Goal: Task Accomplishment & Management: Manage account settings

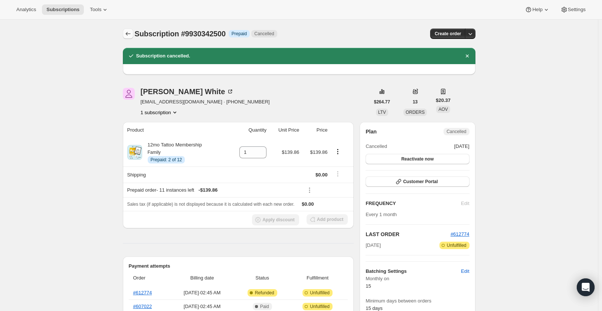
click at [125, 32] on button "Subscriptions" at bounding box center [128, 34] width 10 height 10
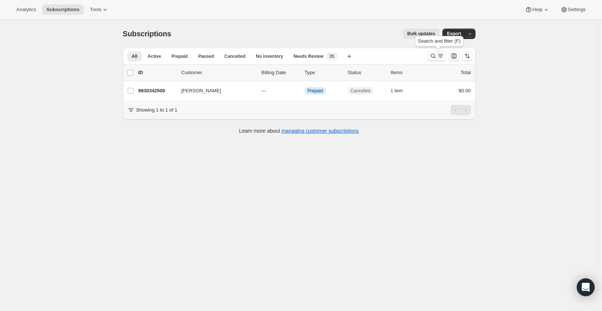
click at [442, 61] on button "Search and filter results" at bounding box center [437, 56] width 18 height 10
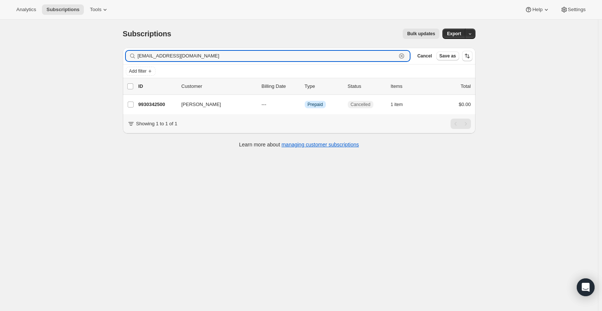
click at [405, 56] on icon "button" at bounding box center [401, 55] width 7 height 7
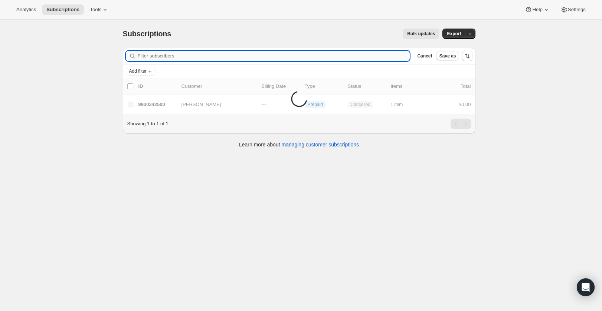
click at [395, 59] on input "Filter subscribers" at bounding box center [274, 56] width 272 height 10
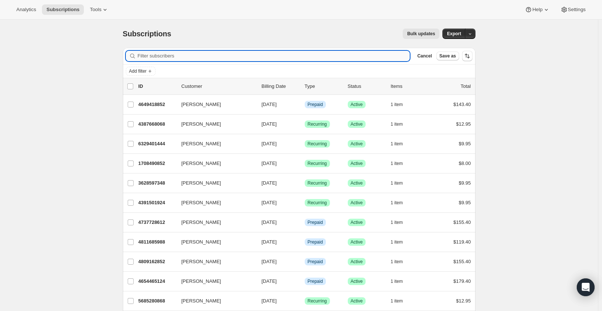
paste input "[PERSON_NAME][EMAIL_ADDRESS][PERSON_NAME][DOMAIN_NAME]"
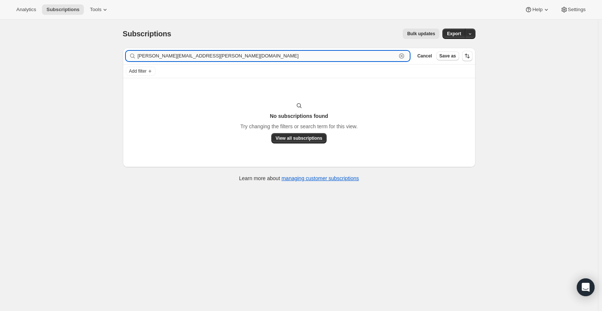
click at [187, 55] on input "[PERSON_NAME][EMAIL_ADDRESS][PERSON_NAME][DOMAIN_NAME]" at bounding box center [267, 56] width 259 height 10
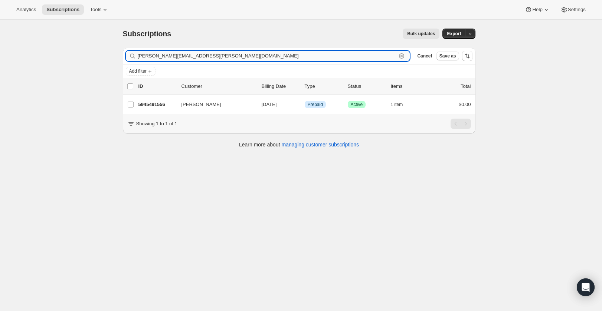
click at [215, 54] on input "[PERSON_NAME][EMAIL_ADDRESS][PERSON_NAME][DOMAIN_NAME]" at bounding box center [267, 56] width 259 height 10
paste input "[PERSON_NAME]"
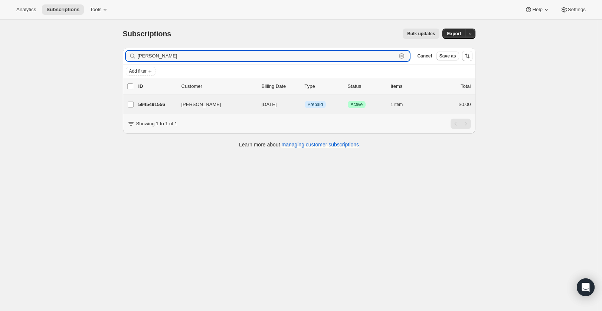
type input "[PERSON_NAME]"
click at [434, 110] on div "[PERSON_NAME] 5945491556 [PERSON_NAME] [DATE] Info Prepaid Success Active 1 ite…" at bounding box center [299, 104] width 353 height 19
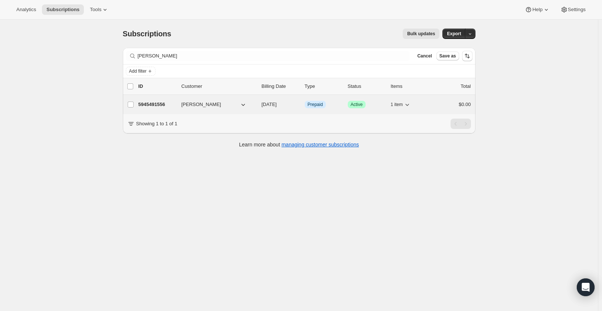
click at [439, 102] on div "$0.00" at bounding box center [452, 104] width 37 height 7
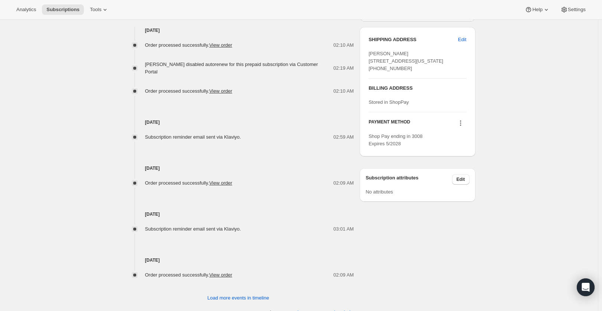
scroll to position [80, 0]
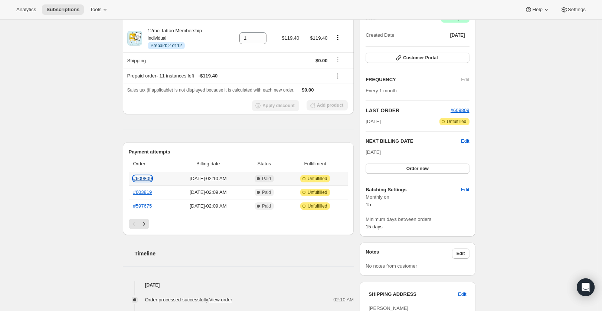
click at [148, 180] on link "#609809" at bounding box center [142, 179] width 19 height 6
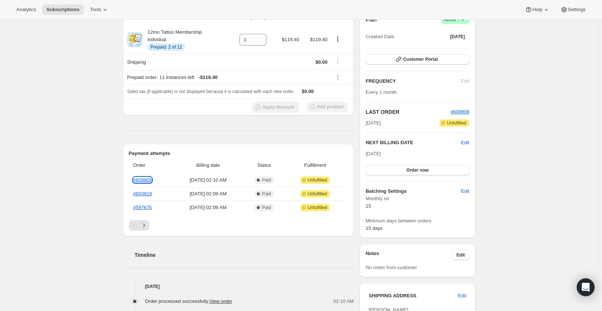
scroll to position [0, 0]
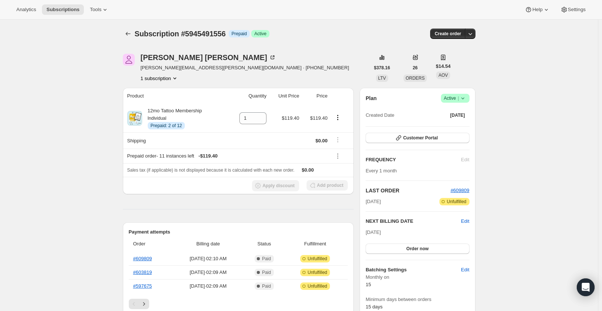
drag, startPoint x: 441, startPoint y: 97, endPoint x: 446, endPoint y: 97, distance: 4.5
click at [442, 97] on div "Plan Success Active |" at bounding box center [418, 98] width 104 height 9
click at [449, 96] on span "Active |" at bounding box center [455, 98] width 23 height 7
click at [443, 127] on span "Cancel subscription" at bounding box center [458, 126] width 42 height 6
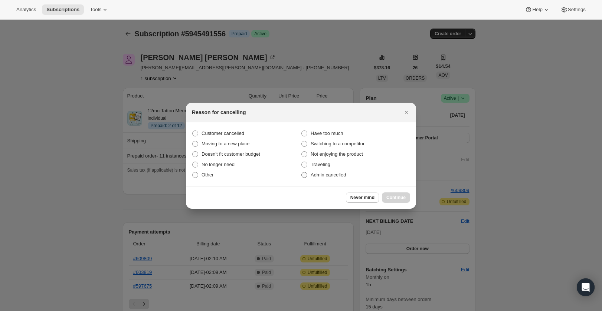
click at [354, 173] on label "Admin cancelled" at bounding box center [355, 175] width 109 height 10
click at [302, 173] on input "Admin cancelled" at bounding box center [301, 172] width 0 height 0
radio input "true"
click at [393, 194] on button "Continue" at bounding box center [396, 198] width 28 height 10
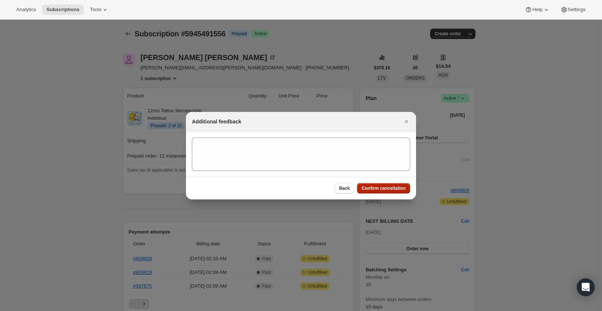
click at [392, 187] on span "Confirm cancellation" at bounding box center [384, 189] width 44 height 6
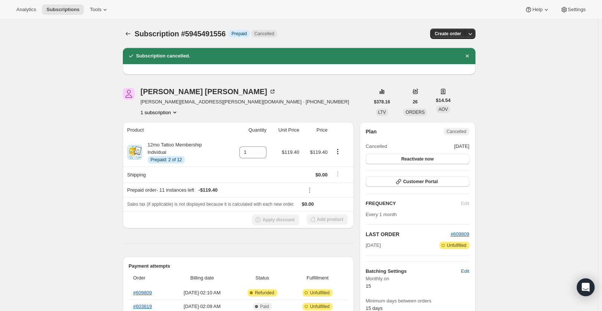
click at [131, 40] on div "Subscription #5945491556. This page is ready Subscription #5945491556 Info Prep…" at bounding box center [299, 34] width 353 height 28
click at [130, 33] on icon "Subscriptions" at bounding box center [127, 33] width 7 height 7
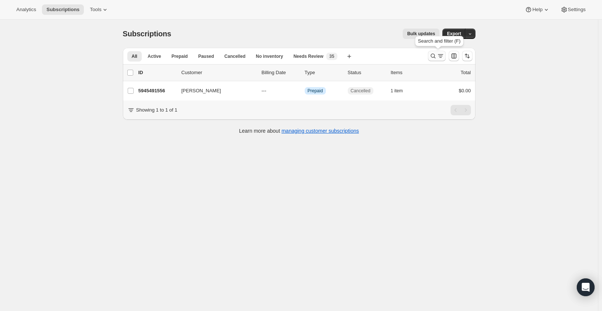
click at [435, 57] on icon "Search and filter results" at bounding box center [432, 55] width 7 height 7
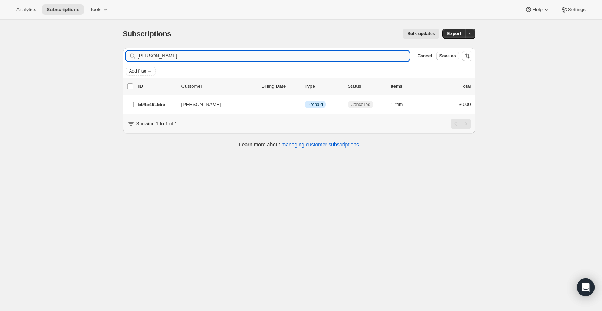
click at [374, 55] on input "[PERSON_NAME]" at bounding box center [274, 56] width 272 height 10
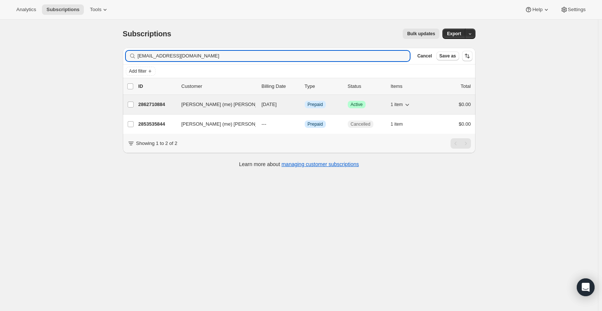
type input "[EMAIL_ADDRESS][DOMAIN_NAME]"
click at [440, 107] on div "$0.00" at bounding box center [452, 104] width 37 height 7
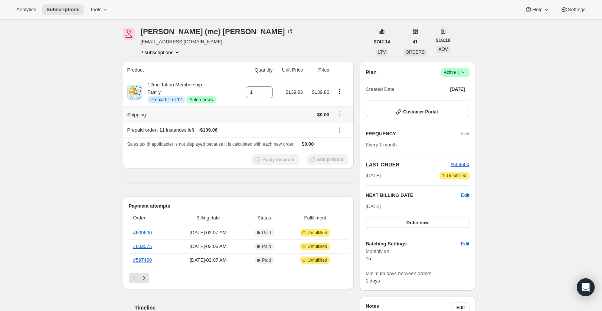
scroll to position [37, 0]
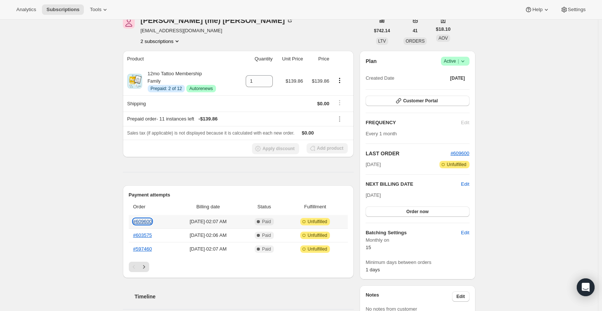
click at [148, 223] on link "#609600" at bounding box center [142, 222] width 19 height 6
click at [467, 61] on icon at bounding box center [462, 61] width 7 height 7
click at [465, 85] on span "Cancel subscription" at bounding box center [458, 88] width 42 height 7
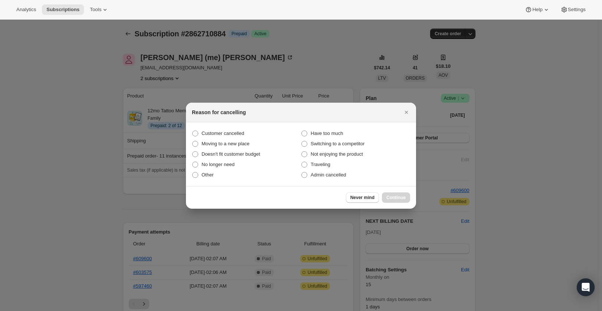
scroll to position [0, 0]
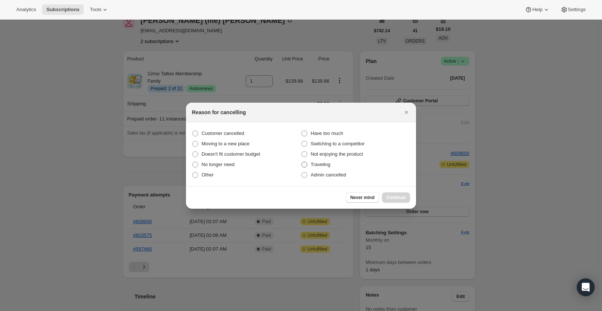
click at [336, 169] on label "Traveling" at bounding box center [355, 165] width 109 height 10
click at [302, 162] on input "Traveling" at bounding box center [301, 162] width 0 height 0
radio input "true"
click at [337, 174] on span "Admin cancelled" at bounding box center [328, 175] width 35 height 6
click at [302, 173] on input "Admin cancelled" at bounding box center [301, 172] width 0 height 0
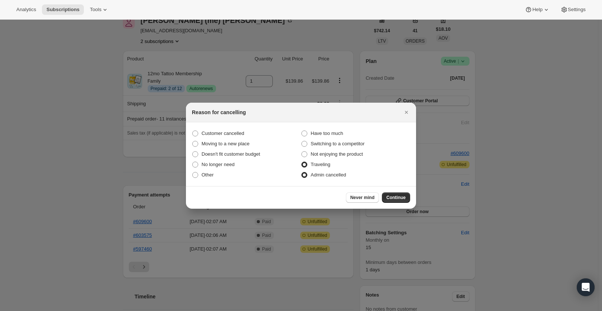
radio input "true"
radio input "false"
click at [398, 199] on span "Continue" at bounding box center [395, 198] width 19 height 6
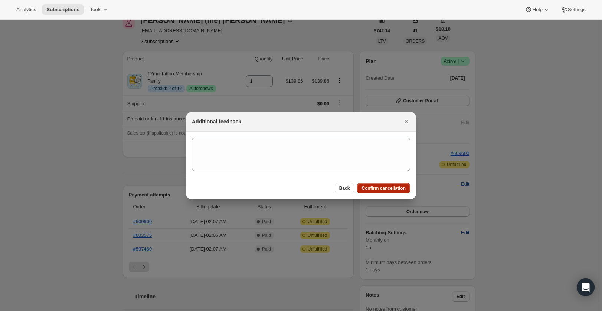
click at [393, 193] on button "Confirm cancellation" at bounding box center [383, 188] width 53 height 10
